Goal: Contribute content

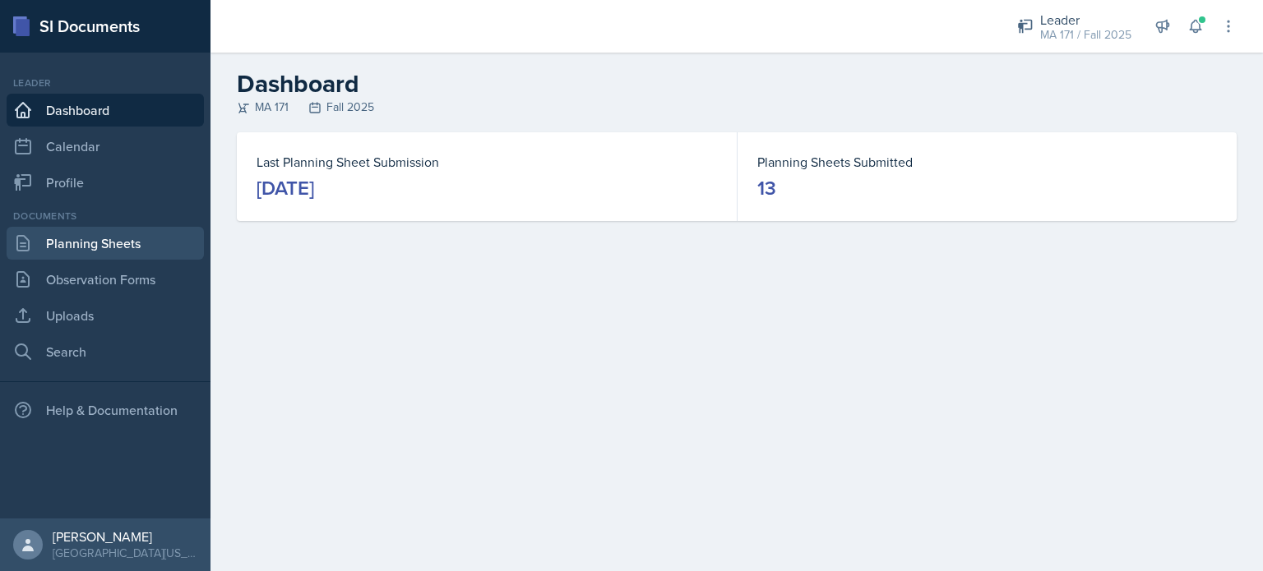
click at [79, 243] on link "Planning Sheets" at bounding box center [105, 243] width 197 height 33
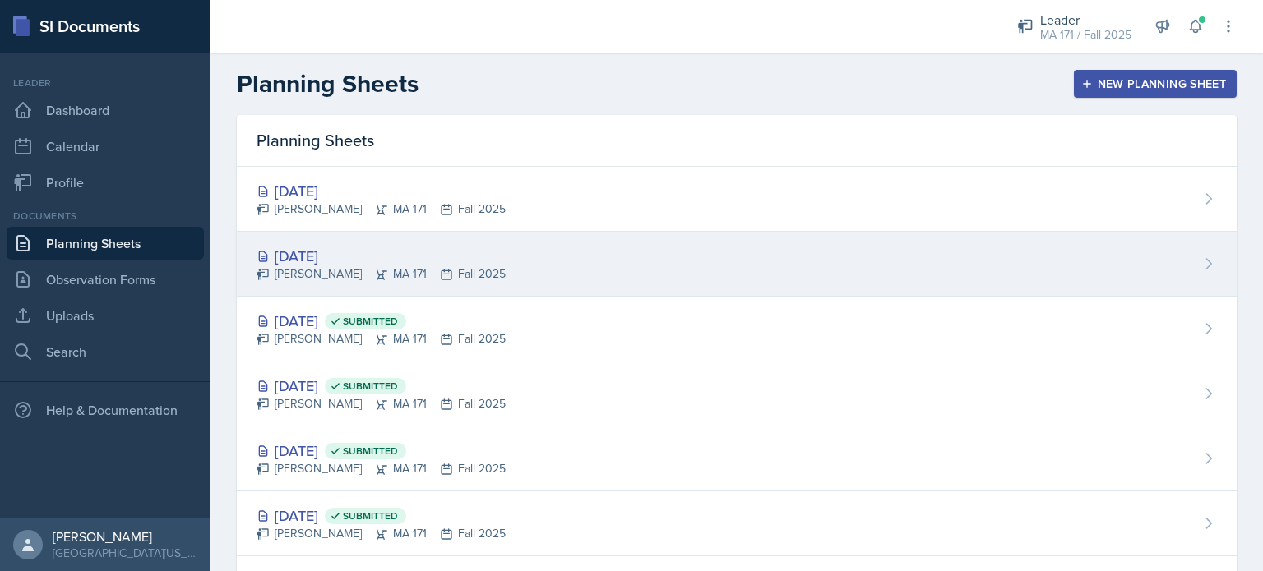
click at [460, 266] on div "[PERSON_NAME] MA 171 Fall 2025" at bounding box center [381, 274] width 249 height 17
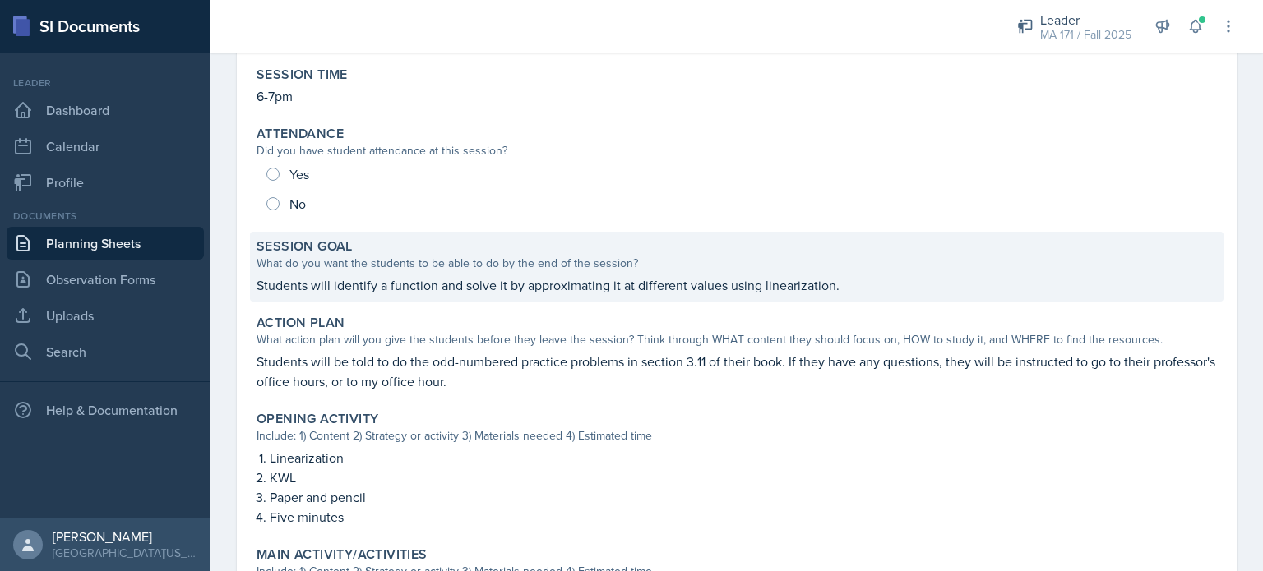
scroll to position [178, 0]
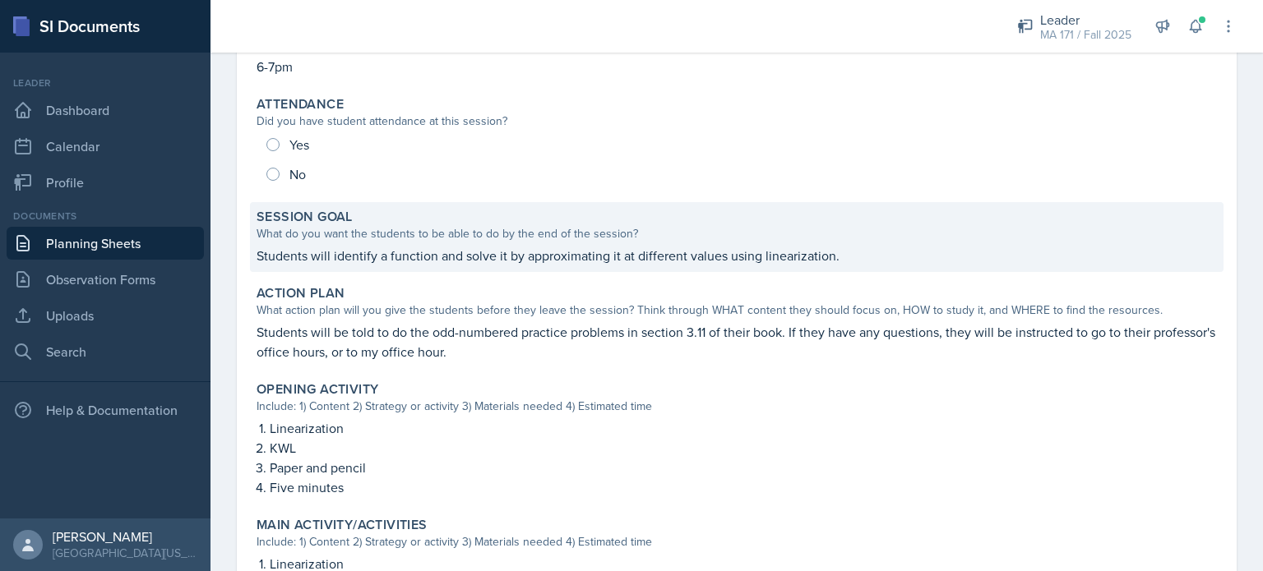
click at [460, 248] on p "Students will identify a function and solve it by approximating it at different…" at bounding box center [737, 256] width 960 height 20
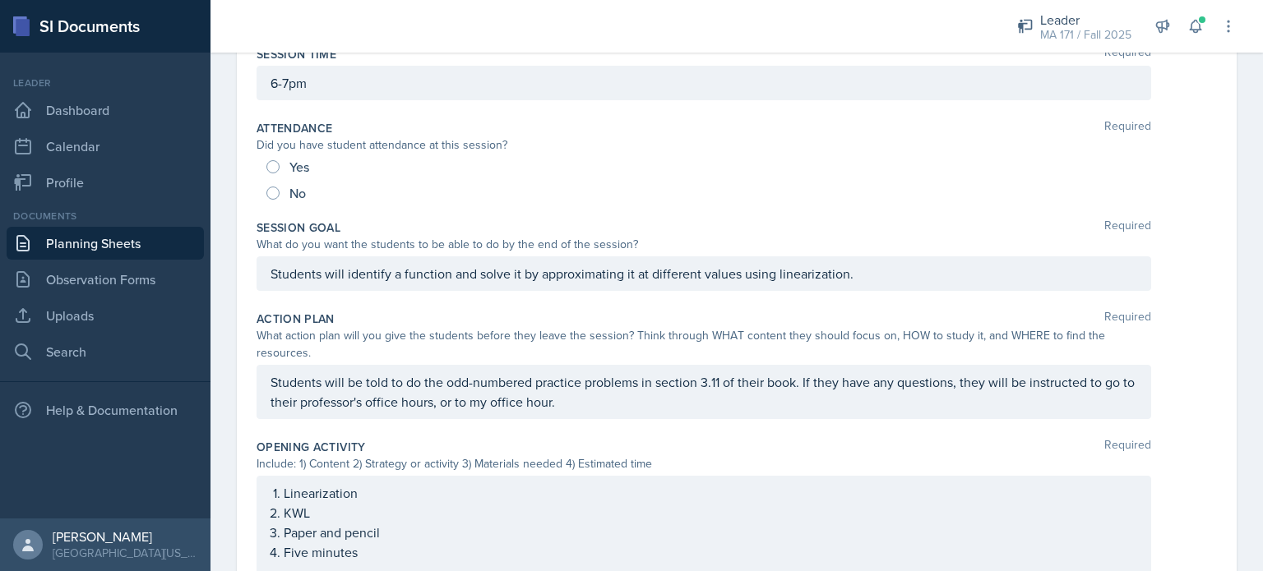
click at [551, 270] on div "Students will identify a function and solve it by approximating it at different…" at bounding box center [704, 274] width 894 height 35
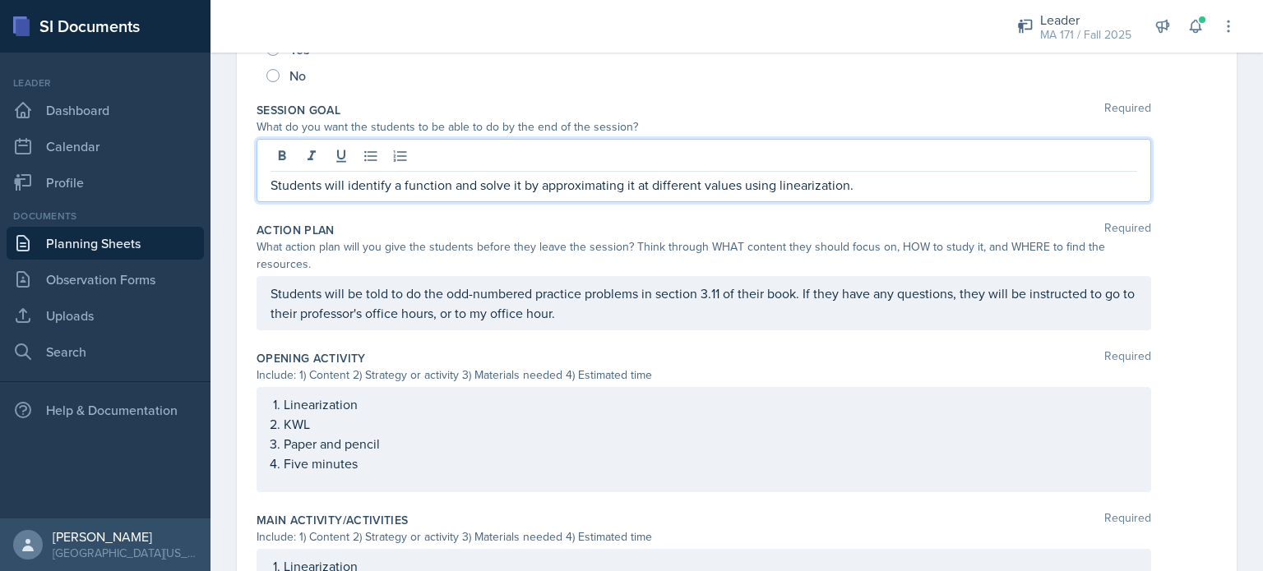
scroll to position [309, 0]
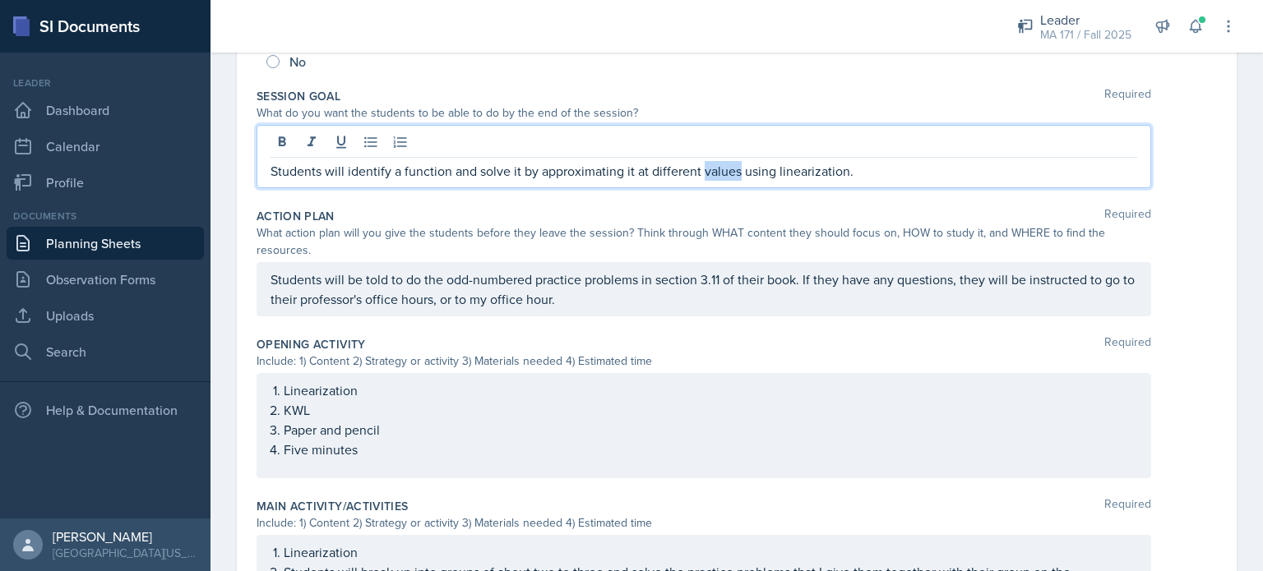
drag, startPoint x: 735, startPoint y: 173, endPoint x: 701, endPoint y: 176, distance: 33.9
click at [701, 176] on p "Students will identify a function and solve it by approximating it at different…" at bounding box center [703, 171] width 867 height 20
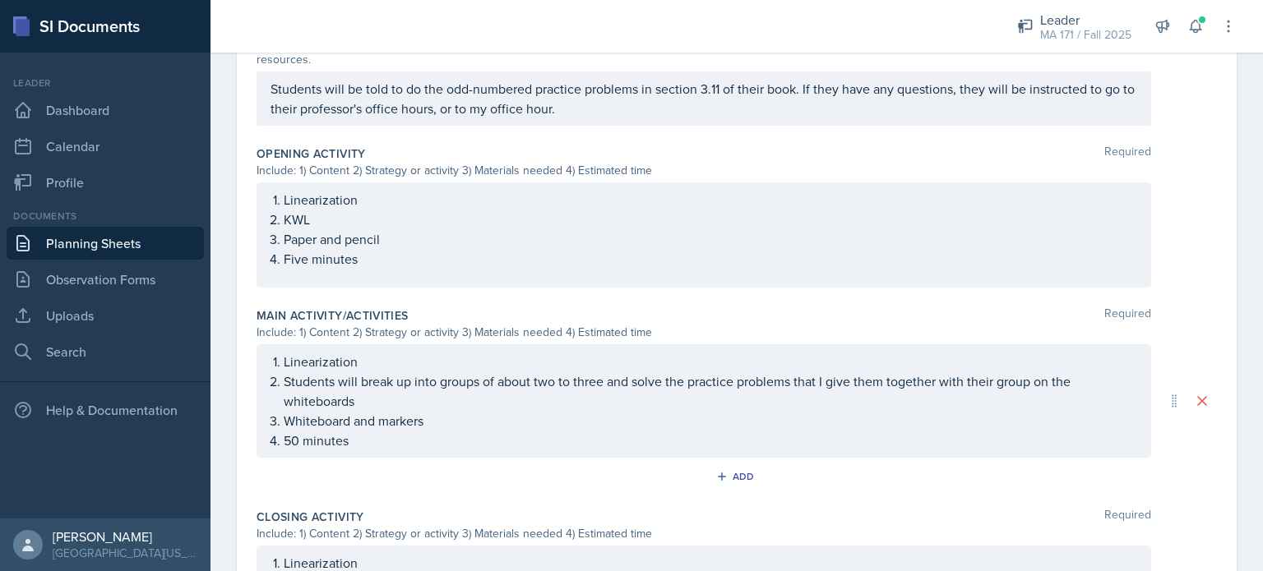
scroll to position [529, 0]
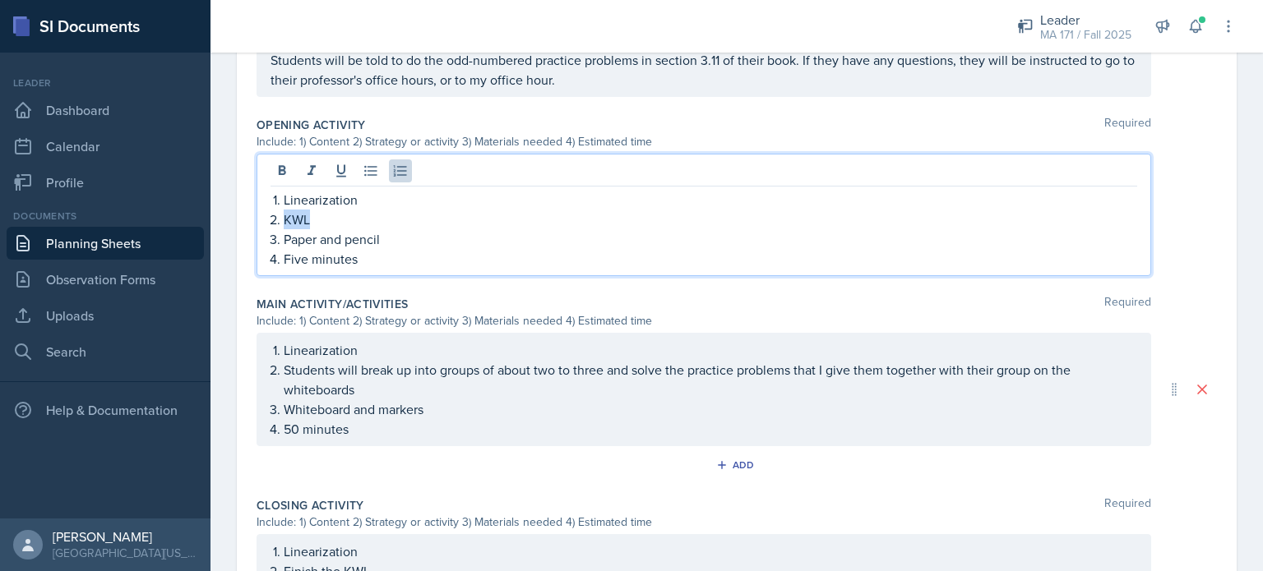
drag, startPoint x: 314, startPoint y: 218, endPoint x: 280, endPoint y: 220, distance: 33.7
click at [284, 220] on li "KWL" at bounding box center [710, 220] width 853 height 20
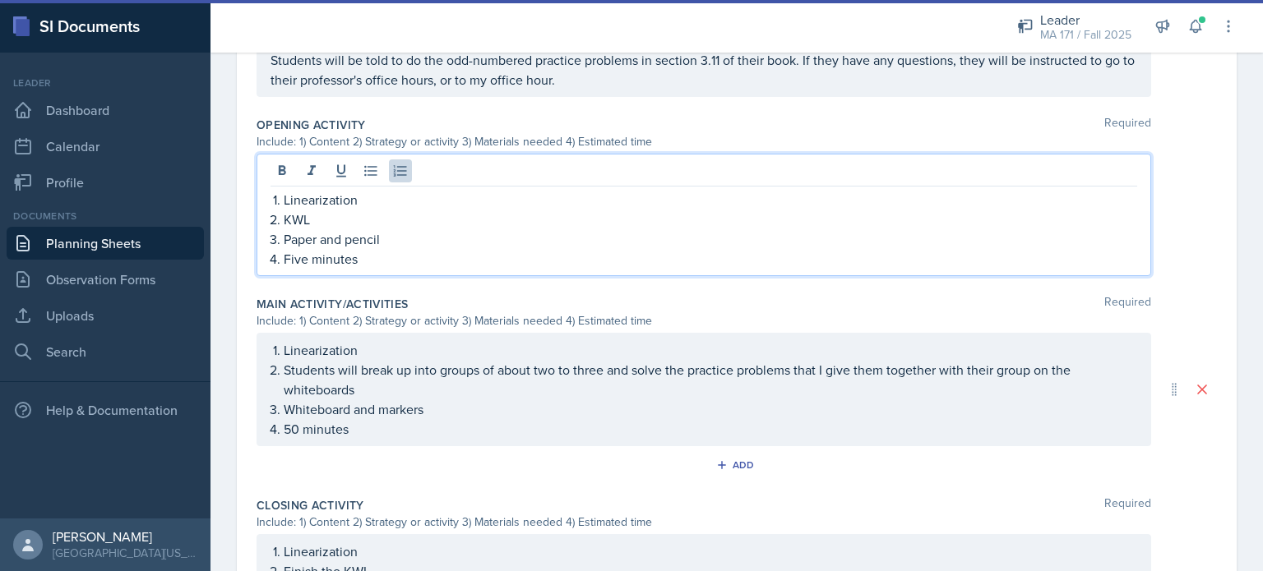
click at [346, 243] on p "Paper and pencil" at bounding box center [710, 239] width 853 height 20
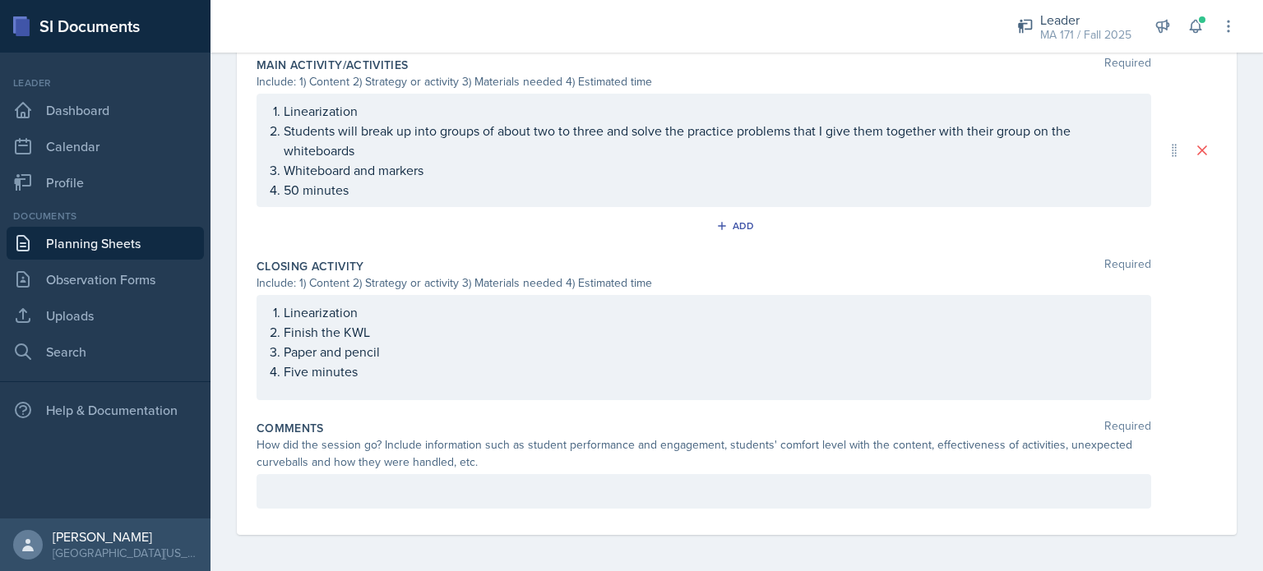
scroll to position [0, 0]
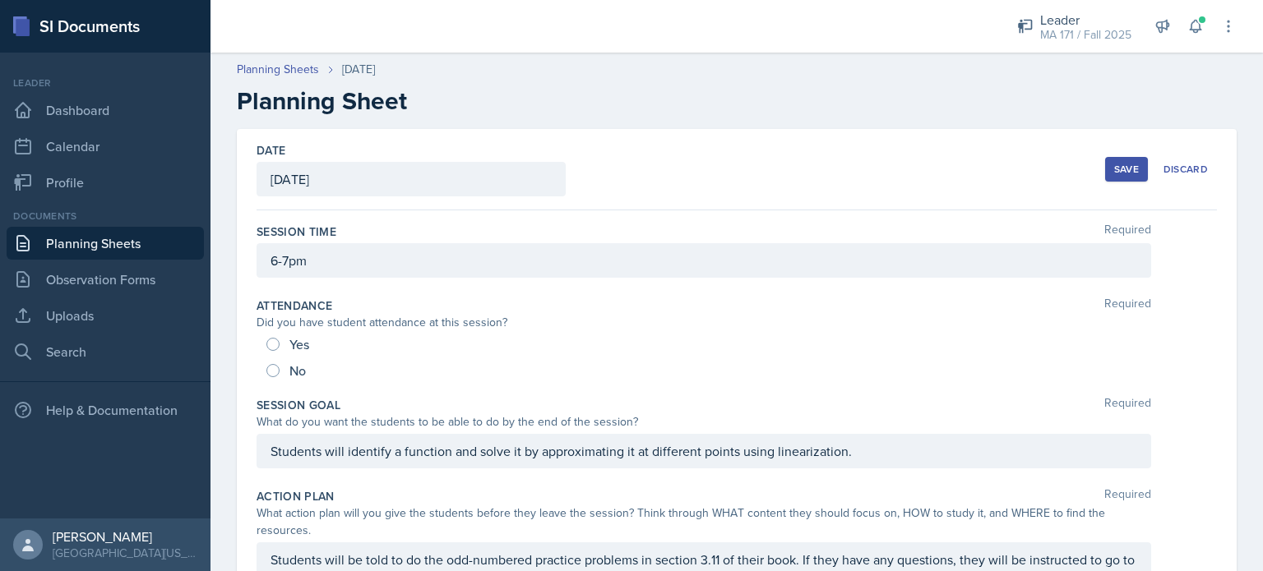
click at [1126, 178] on button "Save" at bounding box center [1126, 169] width 43 height 25
